Goal: Task Accomplishment & Management: Complete application form

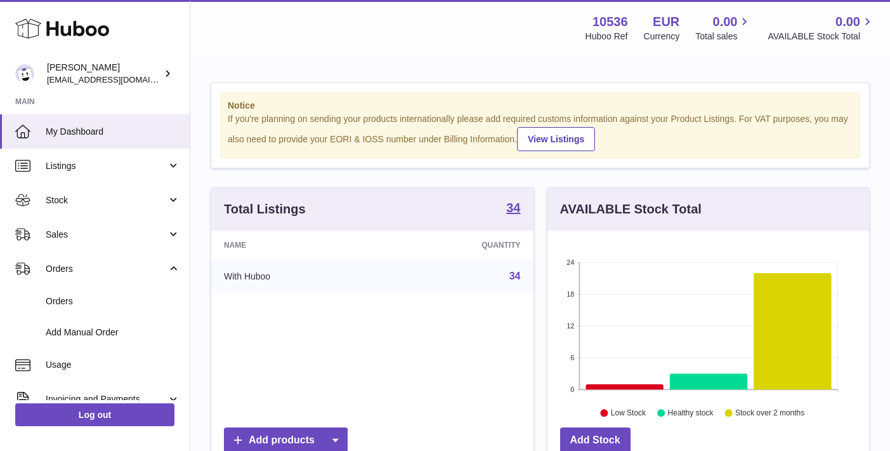
scroll to position [198, 322]
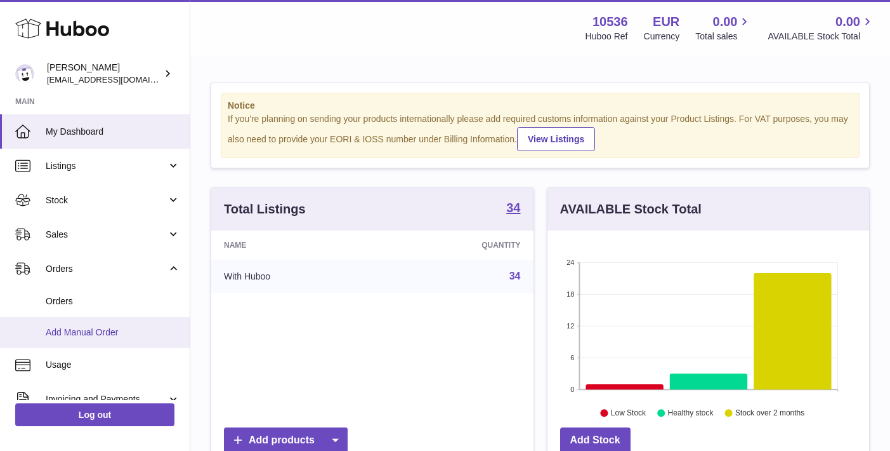
click at [119, 322] on link "Add Manual Order" at bounding box center [95, 332] width 190 height 31
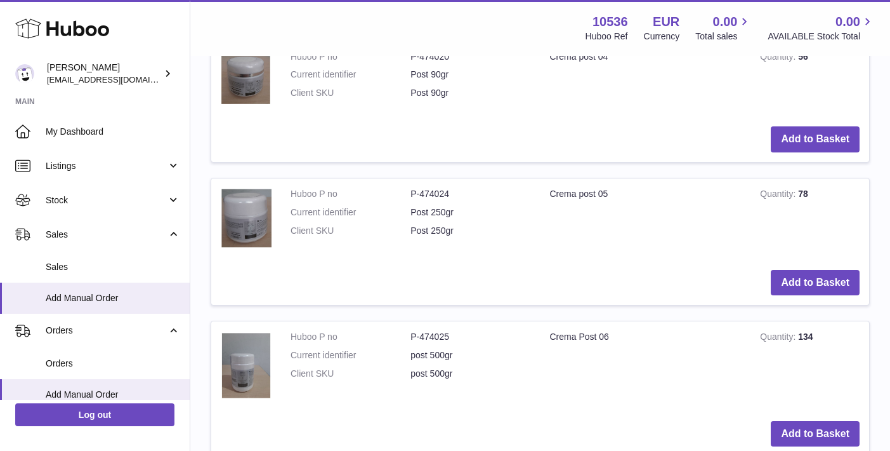
scroll to position [1087, 0]
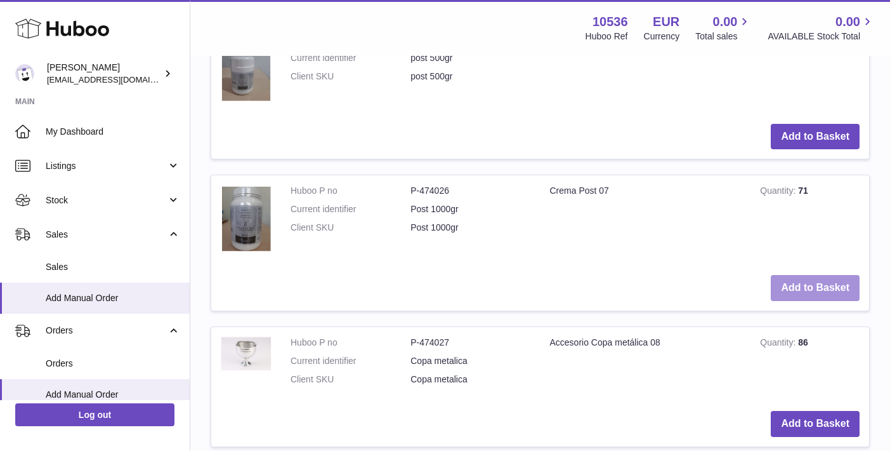
click at [805, 286] on button "Add to Basket" at bounding box center [815, 288] width 89 height 26
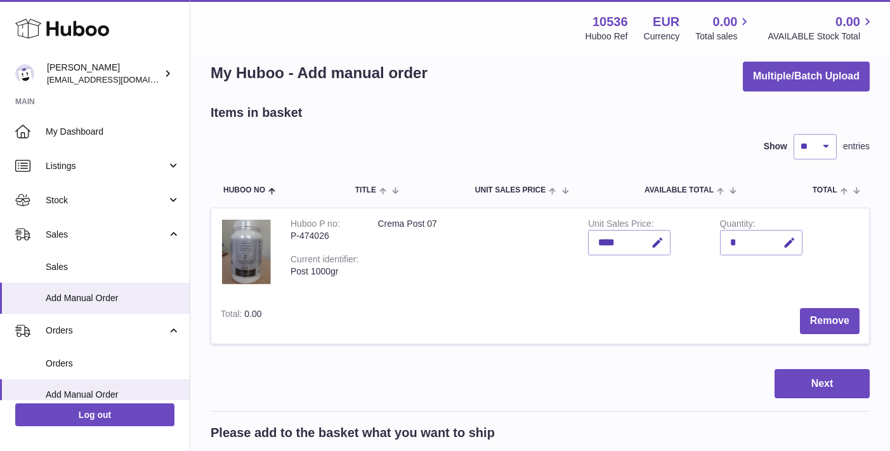
scroll to position [21, 0]
click at [786, 238] on icon "button" at bounding box center [789, 242] width 13 height 13
type input "*"
click at [796, 248] on button "submit" at bounding box center [788, 242] width 24 height 20
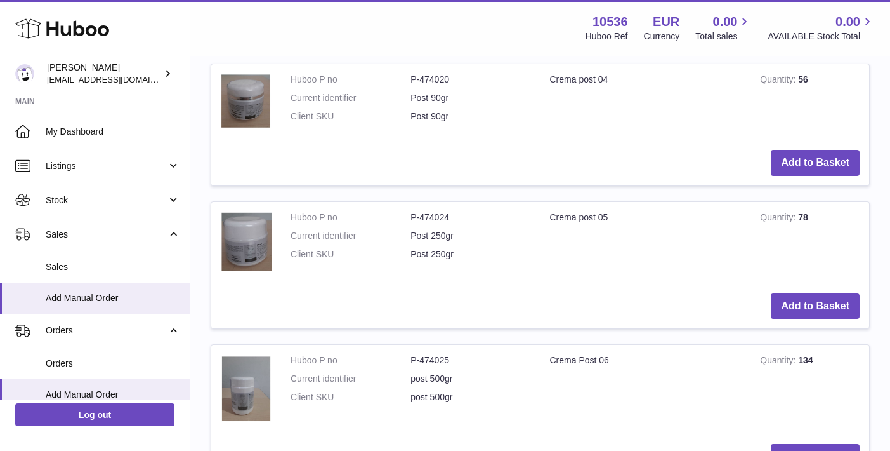
scroll to position [919, 0]
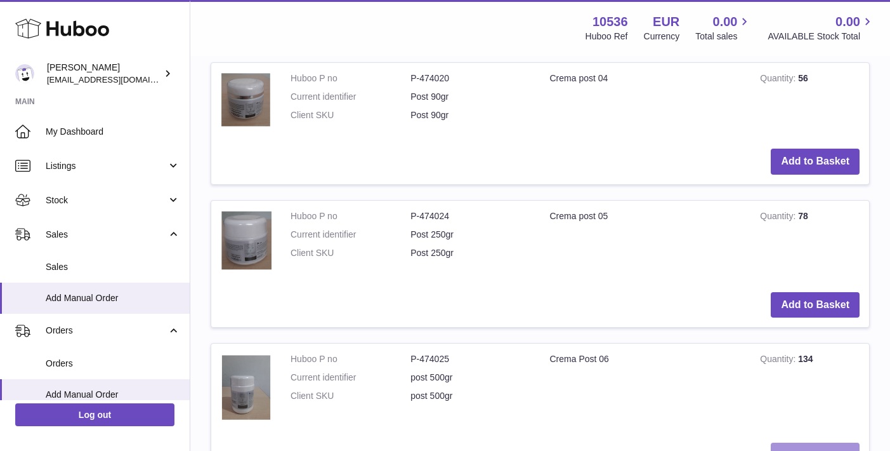
click at [818, 442] on button "Add to Basket" at bounding box center [815, 455] width 89 height 26
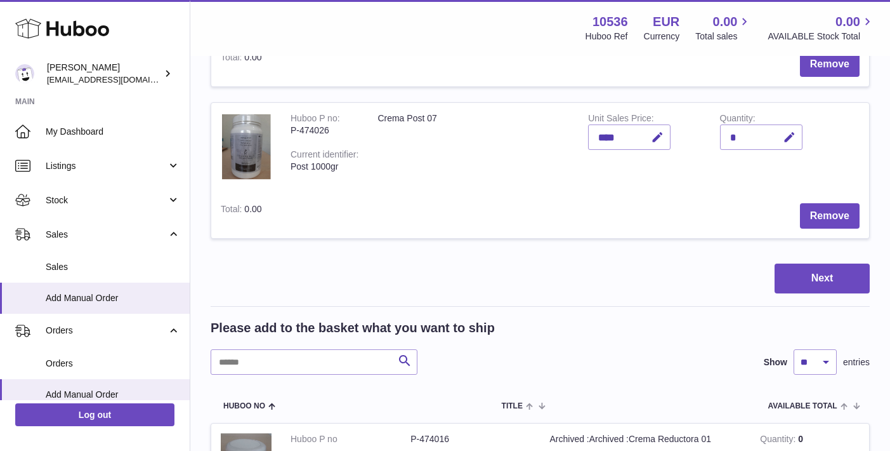
scroll to position [143, 0]
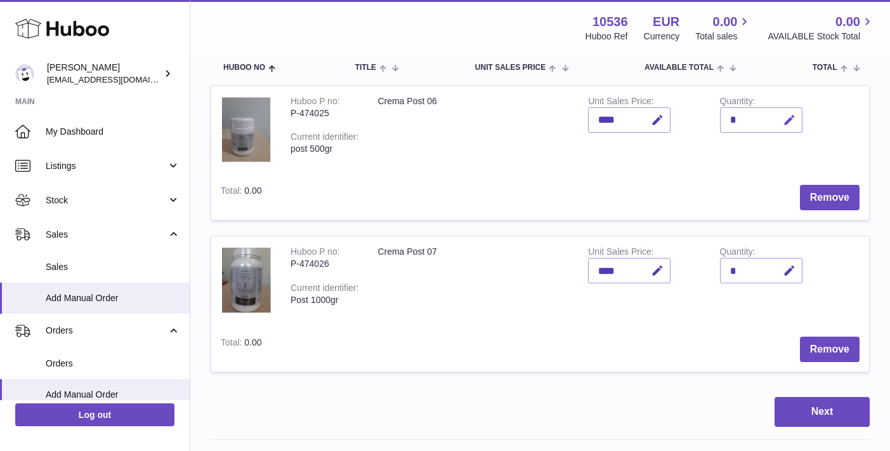
click at [786, 116] on icon "button" at bounding box center [789, 120] width 13 height 13
type input "*"
click at [797, 115] on button "submit" at bounding box center [788, 120] width 24 height 20
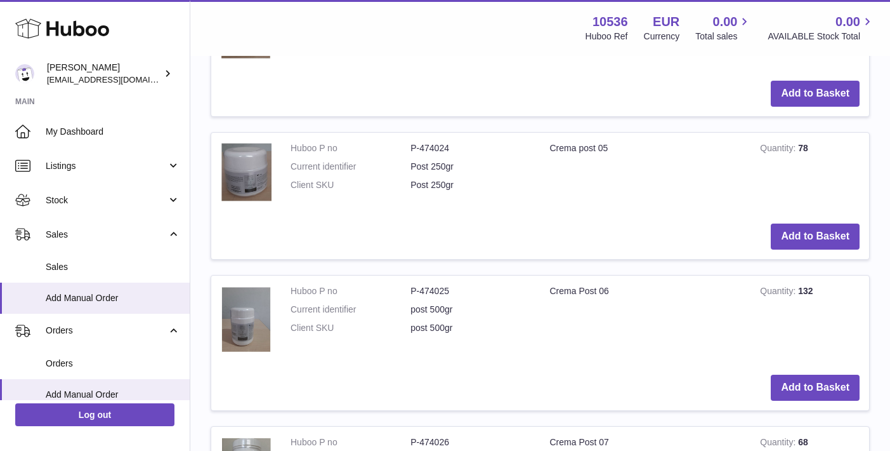
scroll to position [1218, 0]
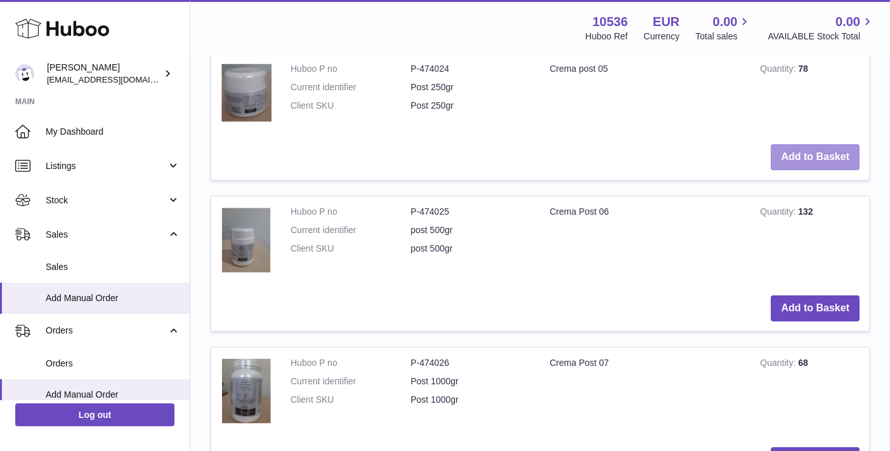
click at [803, 154] on button "Add to Basket" at bounding box center [815, 157] width 89 height 26
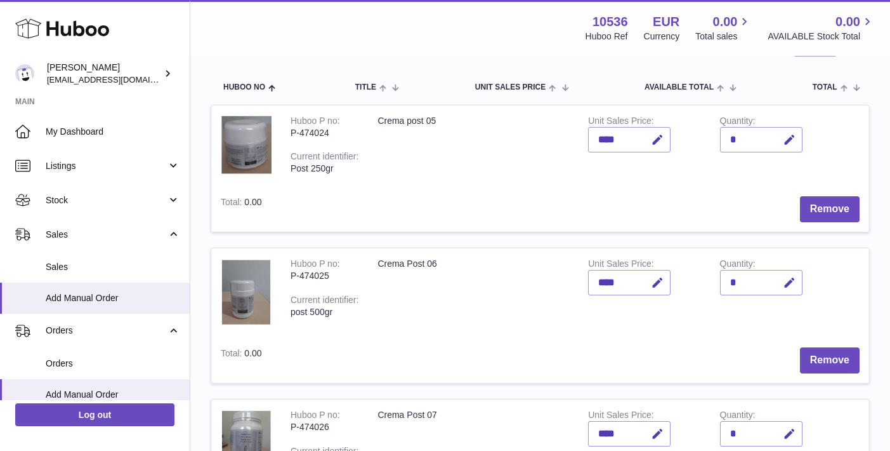
scroll to position [124, 0]
click at [791, 144] on button "button" at bounding box center [788, 140] width 30 height 26
type input "*"
click at [791, 141] on icon "submit" at bounding box center [789, 139] width 11 height 11
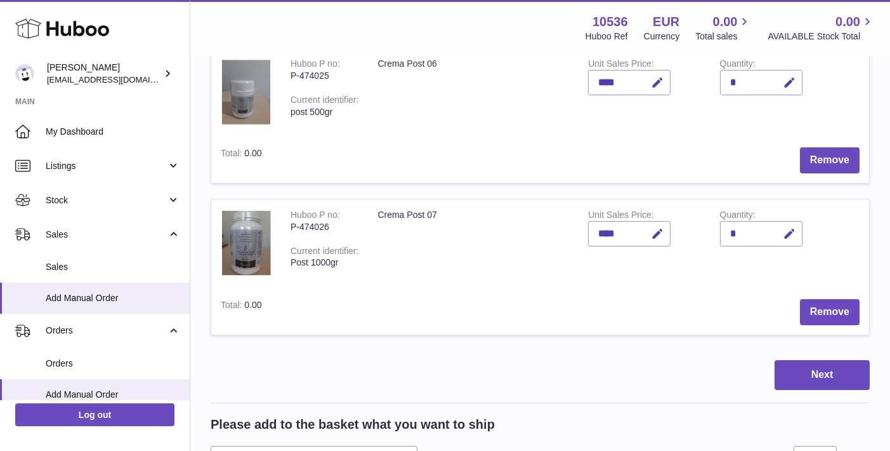
scroll to position [329, 0]
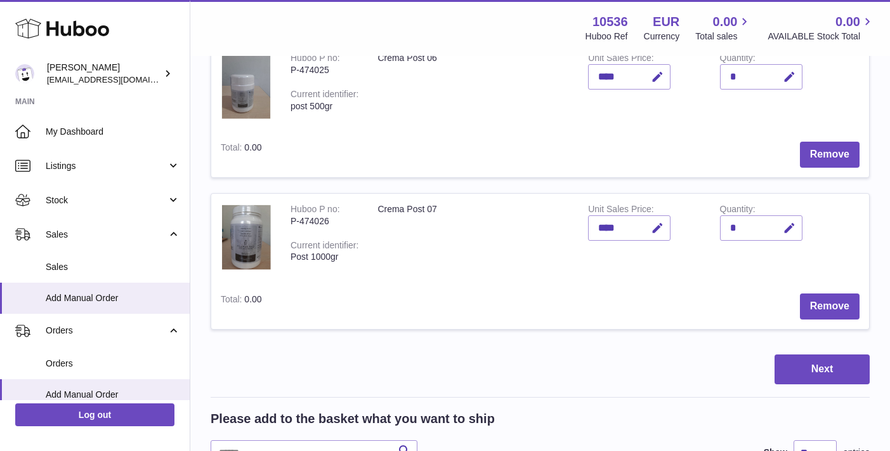
click at [834, 366] on button "Next" at bounding box center [822, 369] width 95 height 30
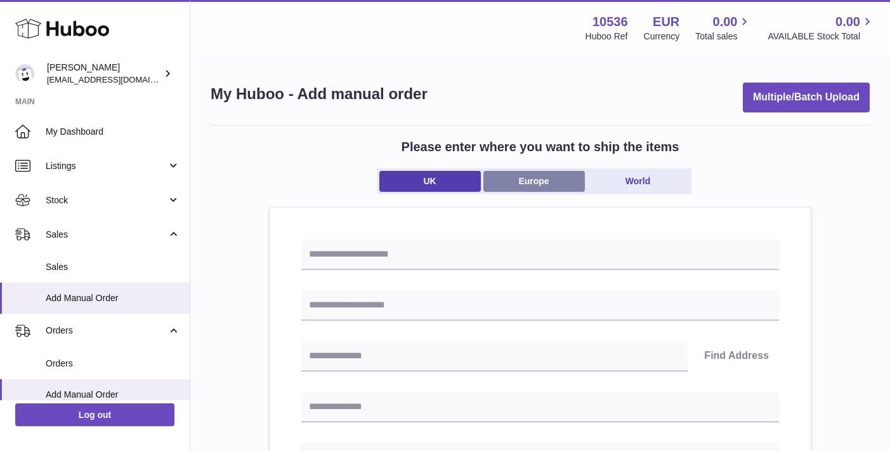
click at [560, 174] on link "Europe" at bounding box center [535, 181] width 102 height 21
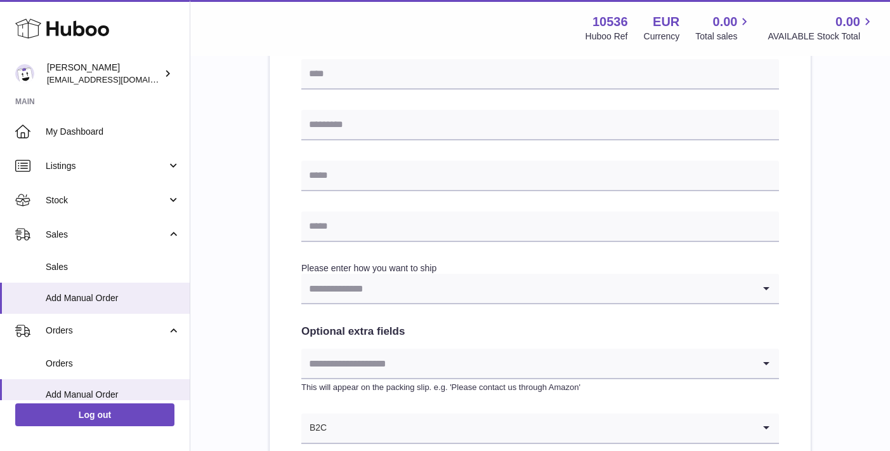
scroll to position [577, 0]
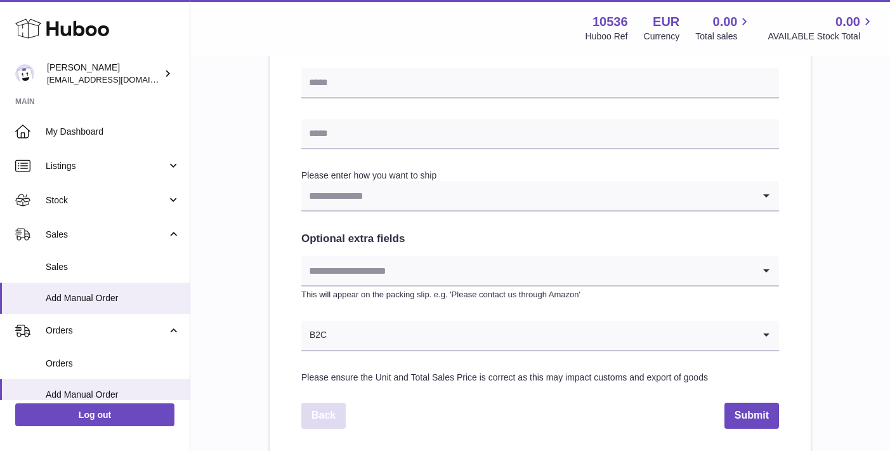
click at [320, 411] on link "Back" at bounding box center [323, 415] width 44 height 26
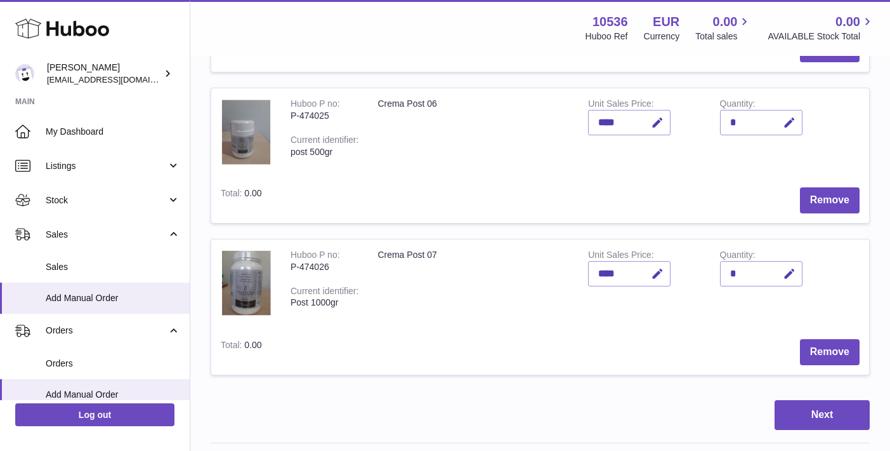
scroll to position [336, 0]
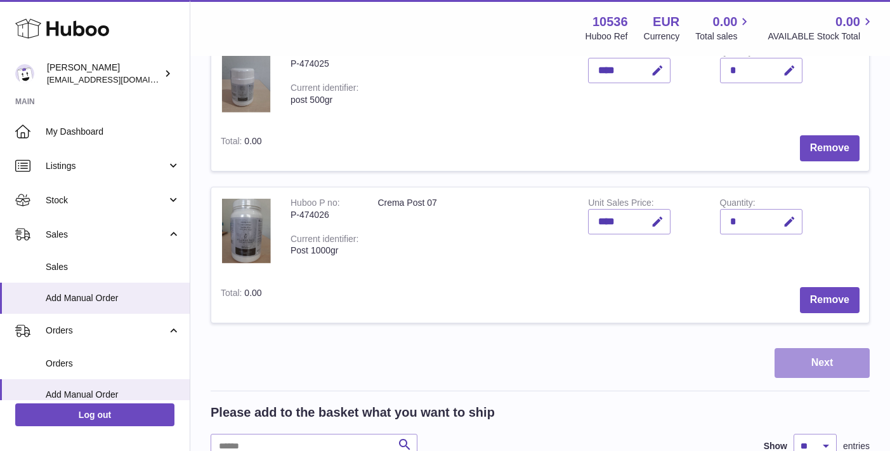
click at [824, 348] on button "Next" at bounding box center [822, 363] width 95 height 30
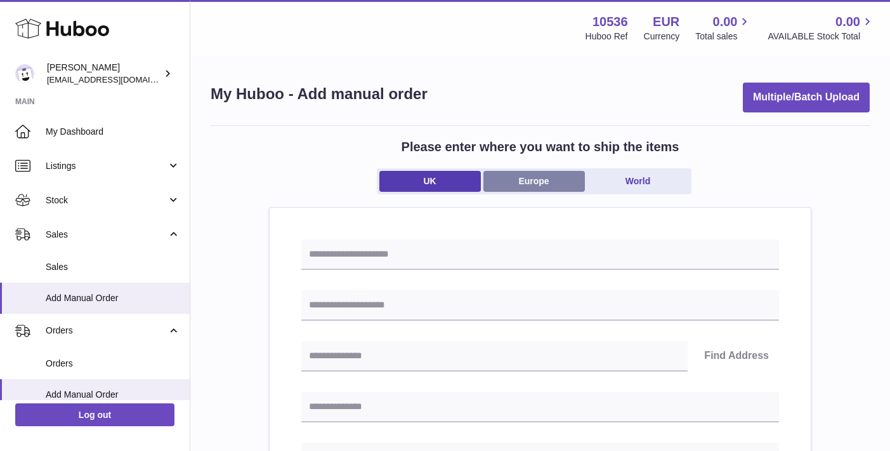
click at [526, 180] on link "Europe" at bounding box center [535, 181] width 102 height 21
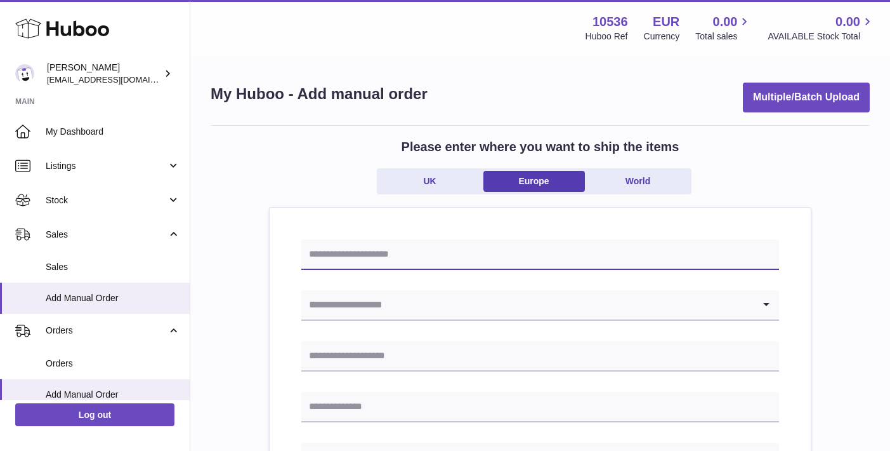
click at [425, 260] on input "text" at bounding box center [540, 254] width 478 height 30
